Goal: Book appointment/travel/reservation

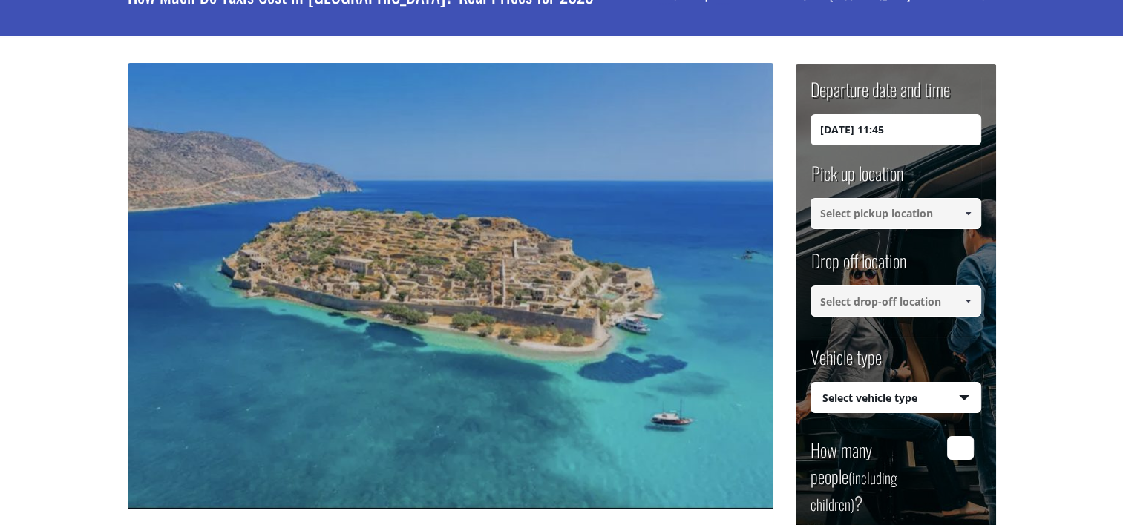
scroll to position [110, 0]
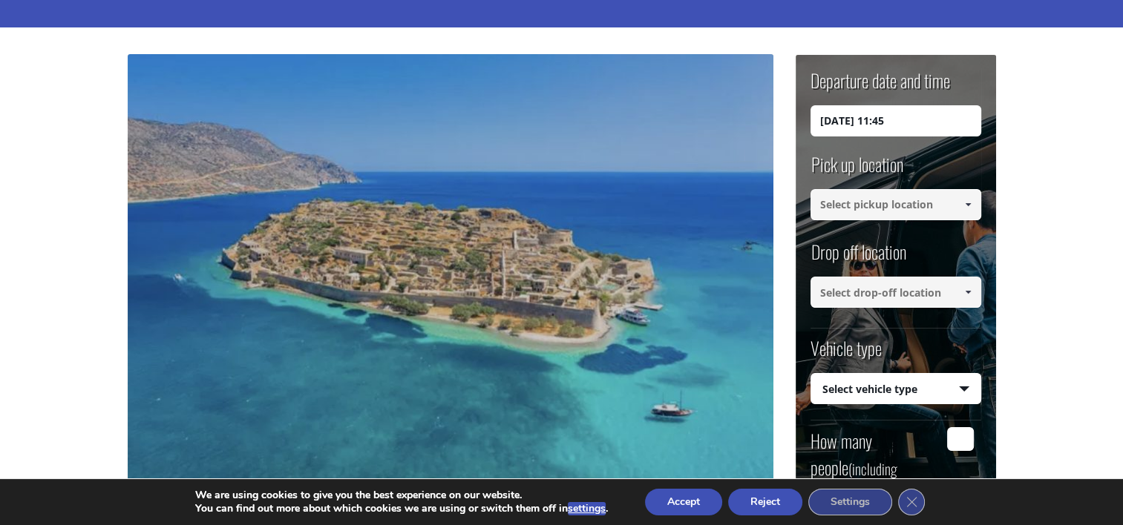
click at [845, 122] on input "[DATE] 11:45" at bounding box center [895, 120] width 171 height 31
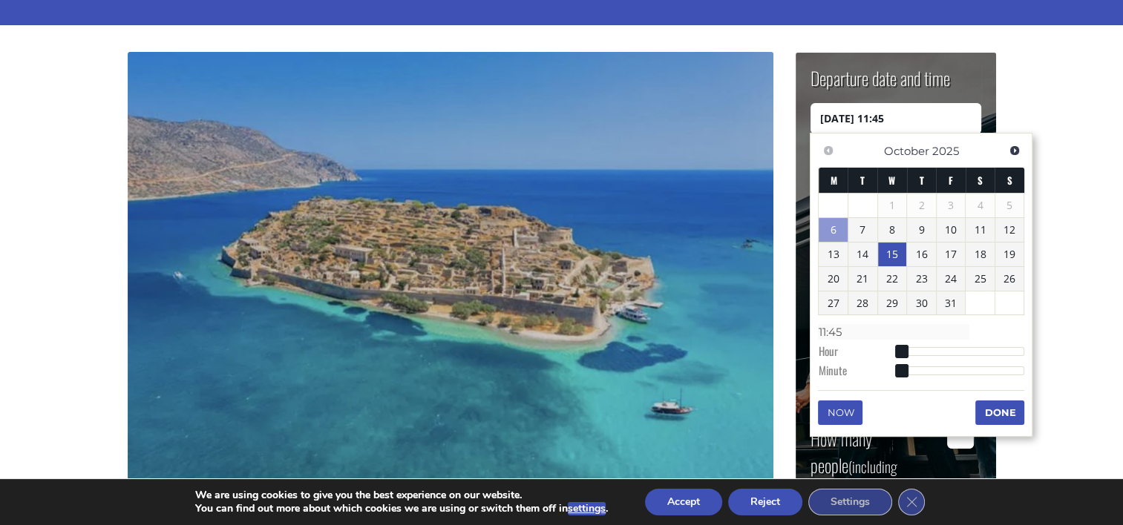
click at [879, 252] on link "15" at bounding box center [892, 255] width 29 height 24
click at [890, 278] on link "22" at bounding box center [892, 281] width 29 height 24
click at [888, 260] on link "15" at bounding box center [892, 256] width 29 height 24
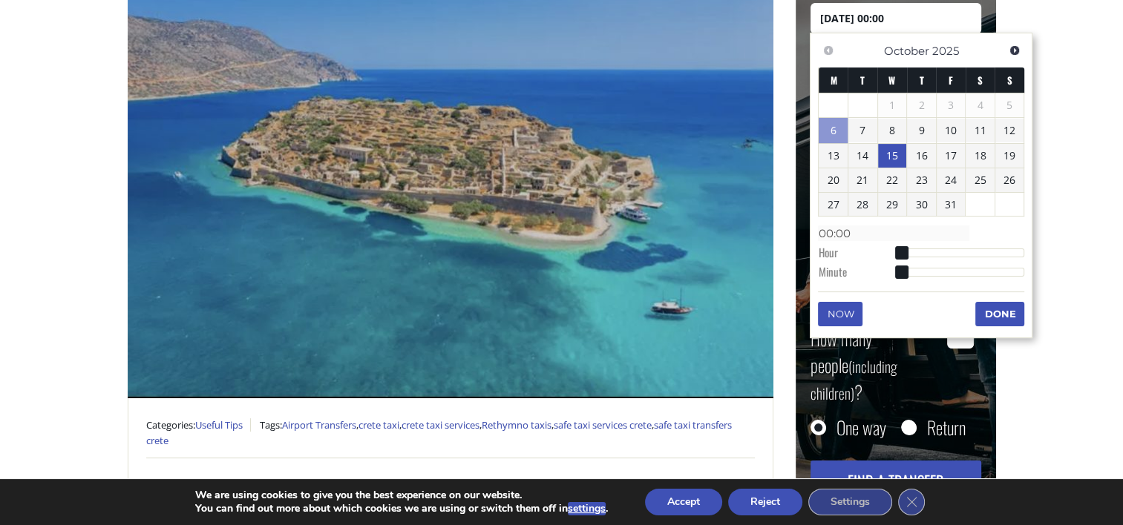
scroll to position [213, 0]
type input "[DATE] 07:00"
type input "07:00"
click at [937, 251] on div at bounding box center [963, 252] width 124 height 9
type input "[DATE] 11:00"
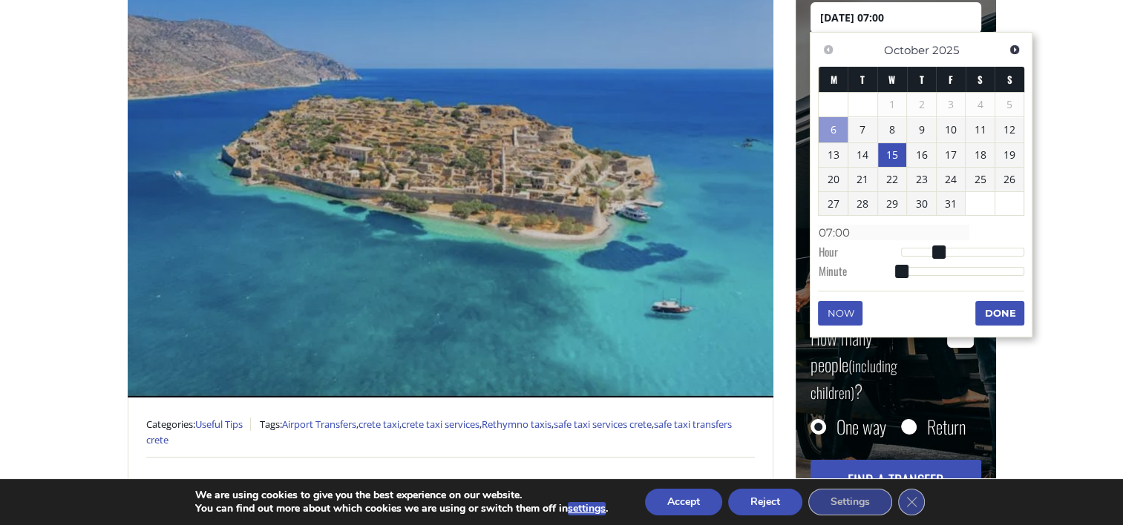
type input "11:00"
click at [959, 252] on div at bounding box center [963, 252] width 124 height 9
type input "[DATE] 14:00"
type input "14:00"
click at [974, 252] on div at bounding box center [963, 252] width 124 height 9
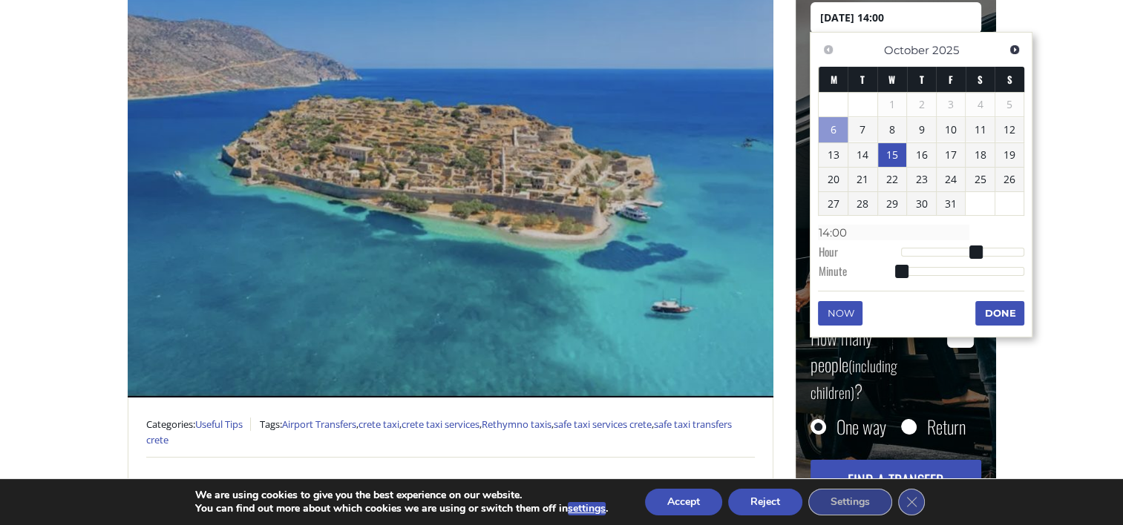
click at [997, 311] on button "Done" at bounding box center [999, 313] width 49 height 24
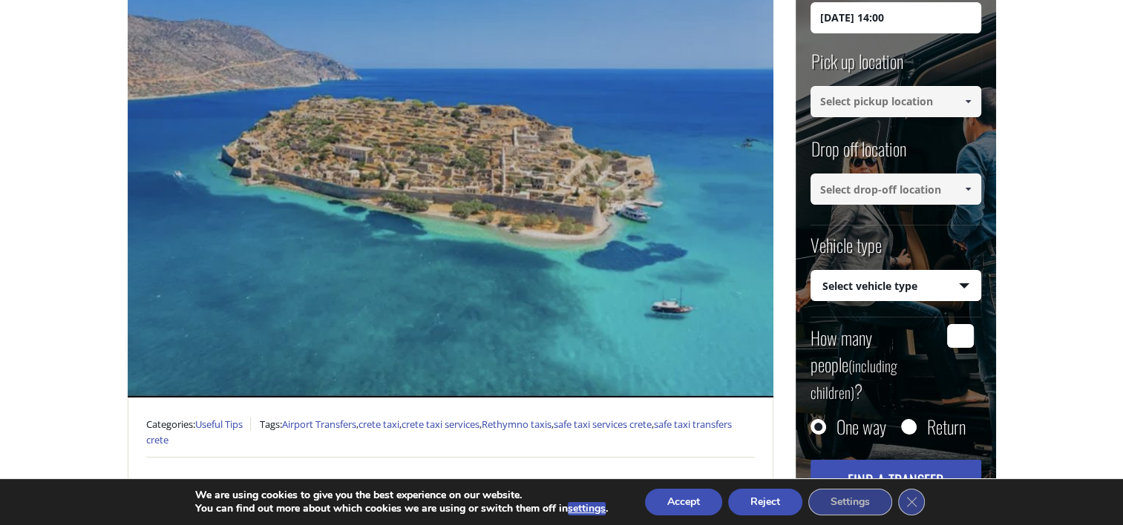
click at [897, 184] on input at bounding box center [895, 189] width 171 height 31
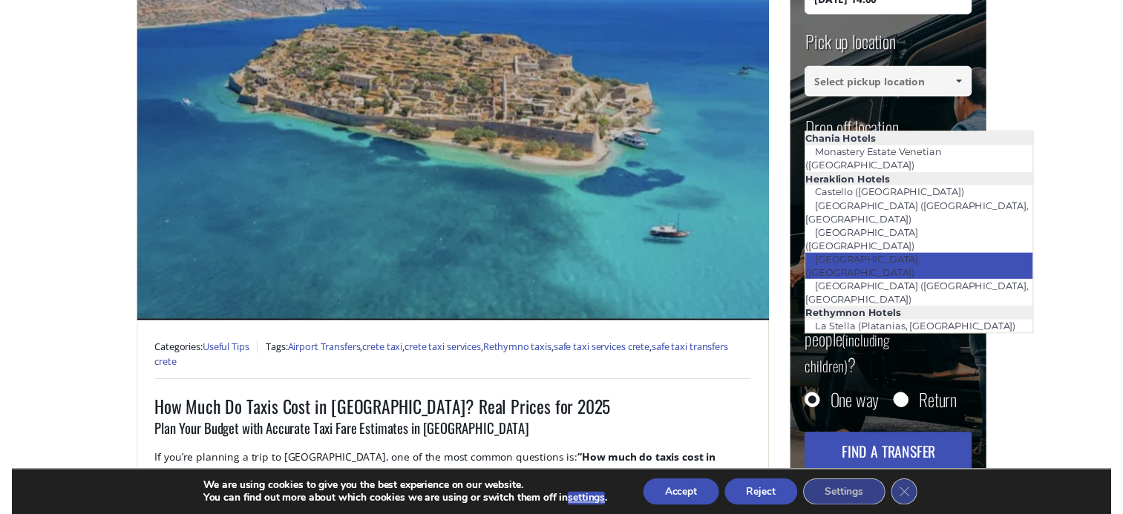
scroll to position [284, 0]
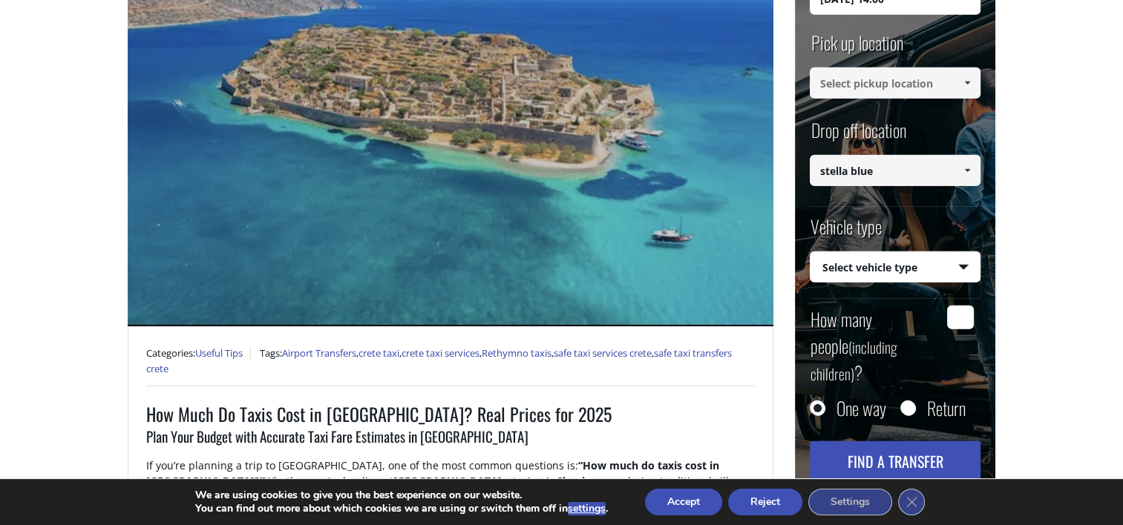
click at [905, 177] on input "stella blue" at bounding box center [895, 170] width 171 height 31
type input "stella blue"
click at [967, 169] on span at bounding box center [967, 171] width 12 height 12
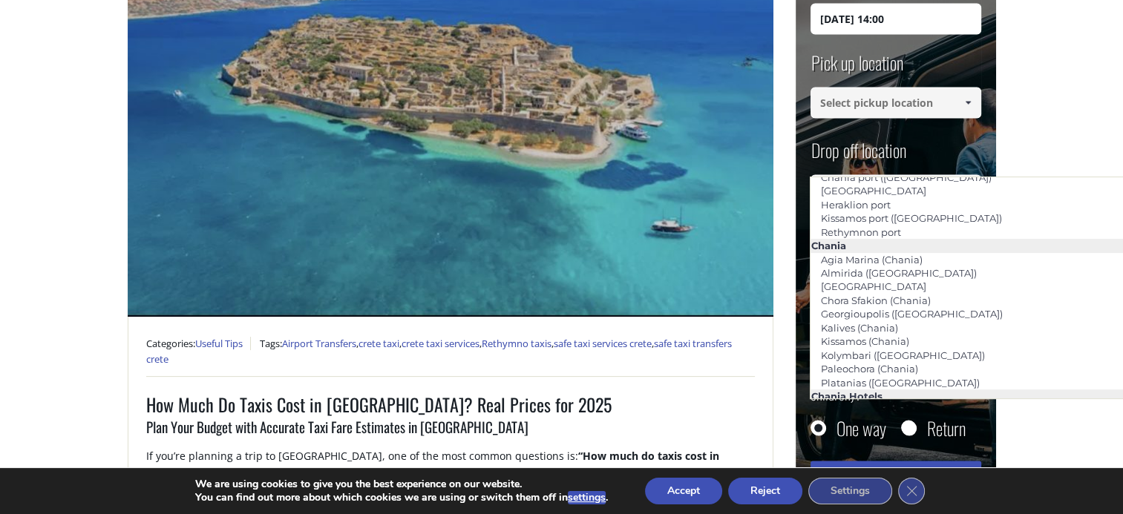
scroll to position [0, 0]
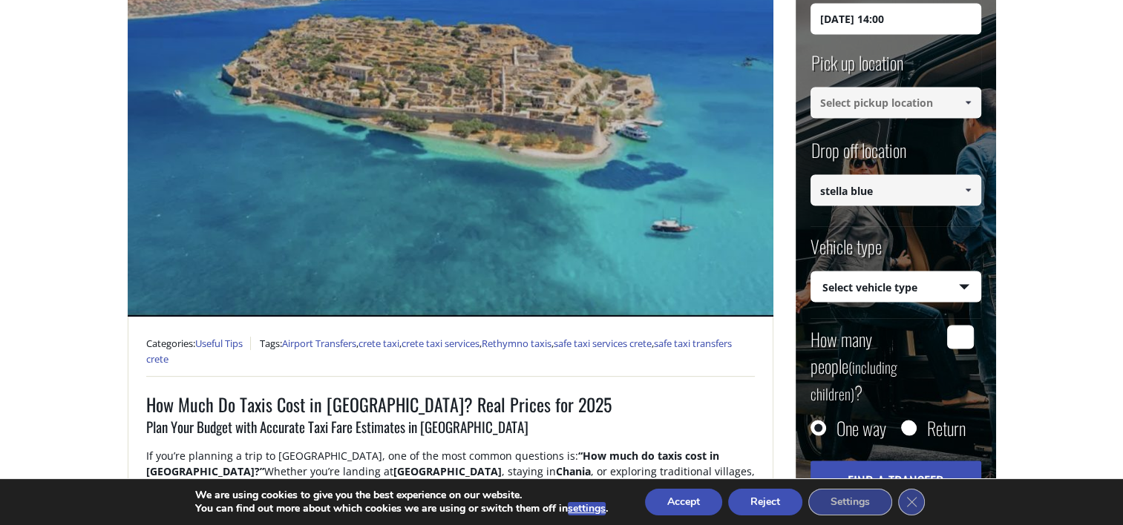
click at [970, 187] on span at bounding box center [968, 191] width 12 height 12
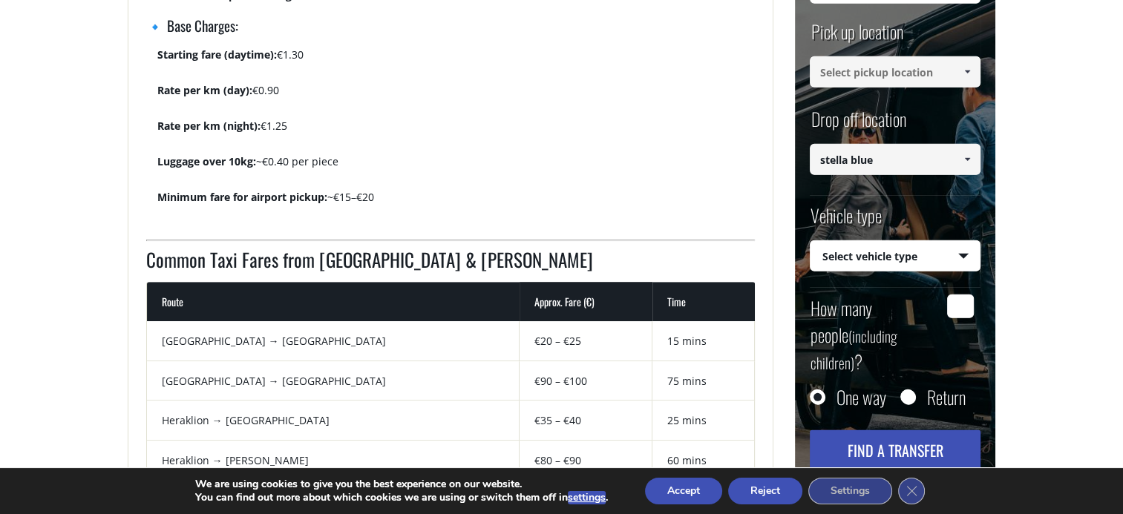
scroll to position [931, 0]
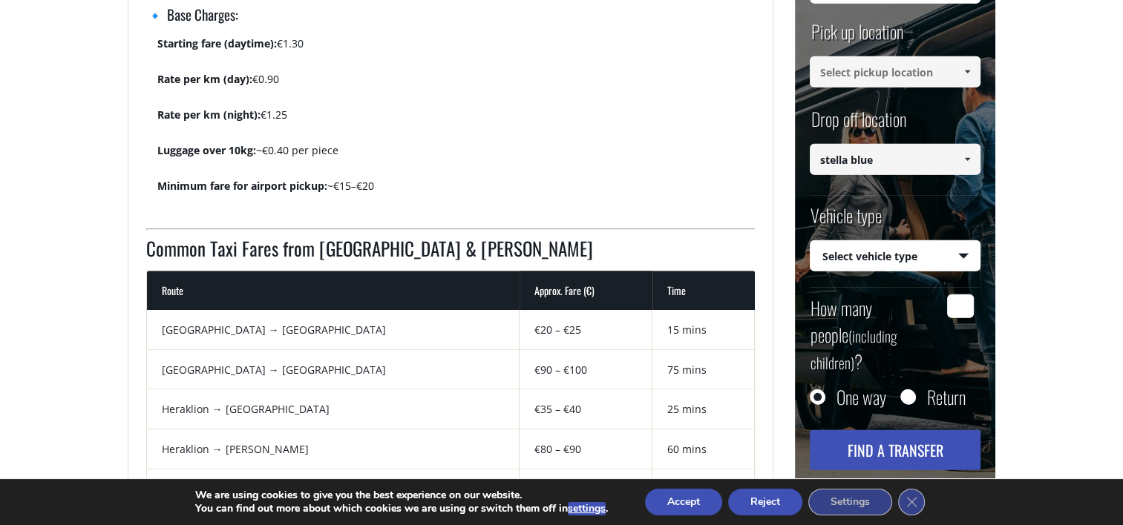
click at [968, 155] on span at bounding box center [967, 160] width 12 height 12
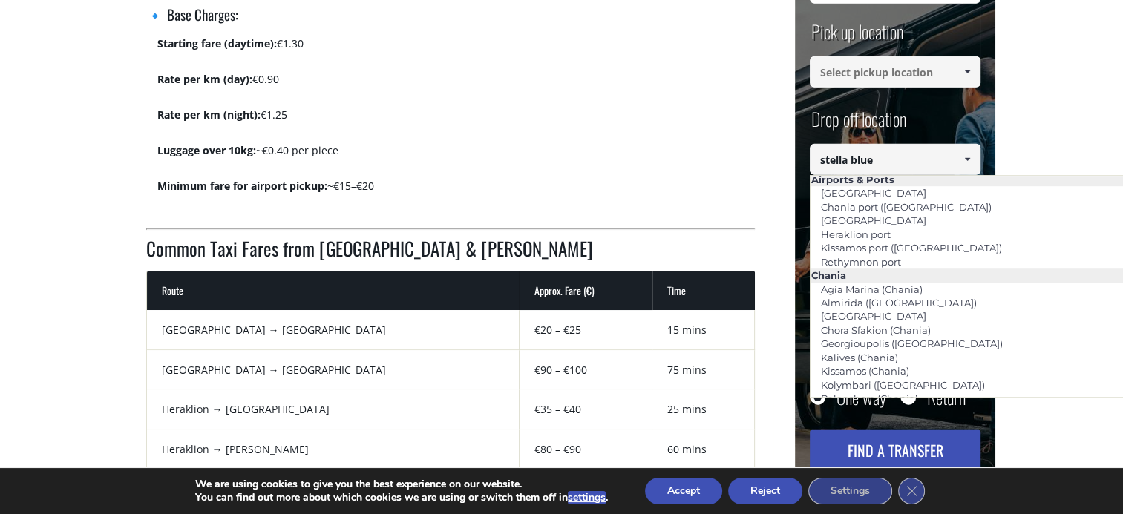
scroll to position [0, 0]
